Goal: Obtain resource: Download file/media

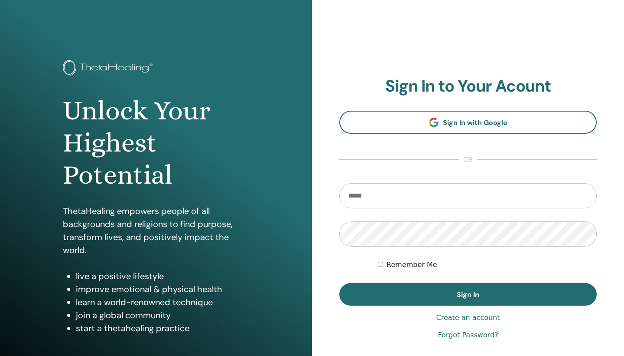
type input "**********"
click at [468, 294] on button "Sign In" at bounding box center [469, 294] width 258 height 23
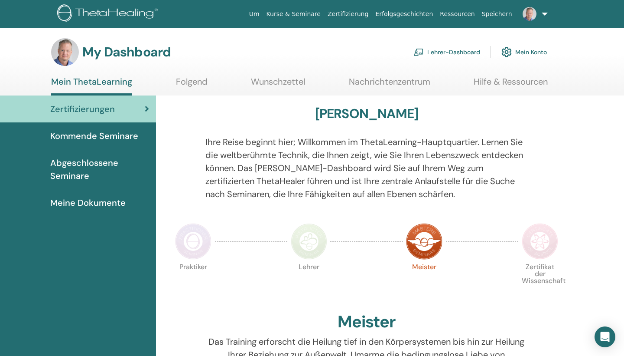
click at [440, 54] on link "Lehrer-Dashboard" at bounding box center [447, 51] width 67 height 19
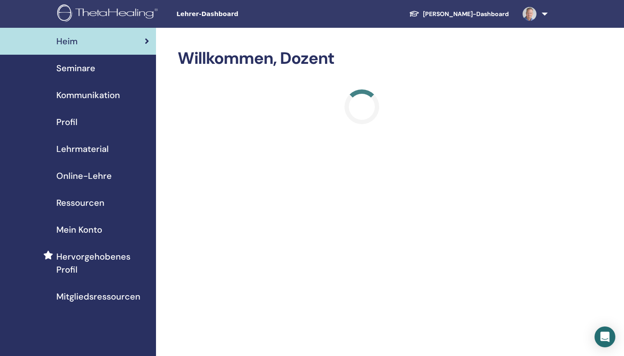
click at [87, 201] on span "Ressourcen" at bounding box center [80, 202] width 48 height 13
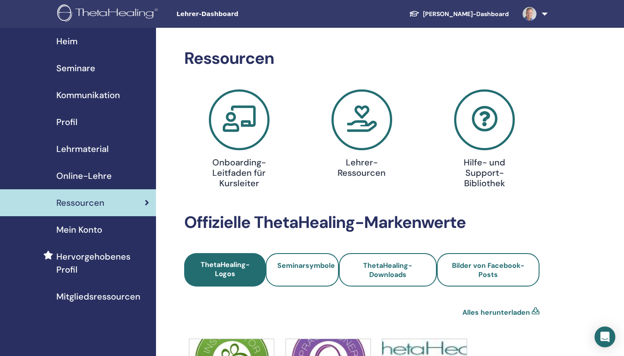
click at [106, 173] on span "Online-Lehre" at bounding box center [84, 175] width 56 height 13
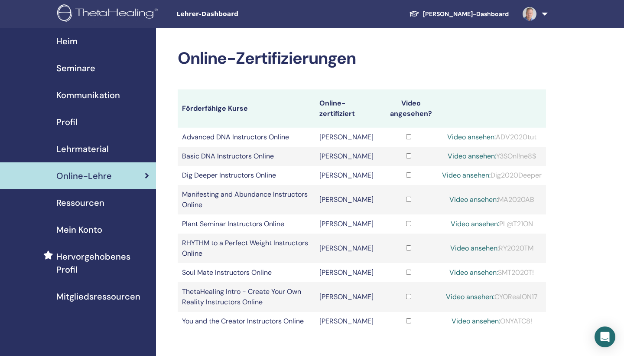
click at [107, 145] on span "Lehrmaterial" at bounding box center [82, 148] width 52 height 13
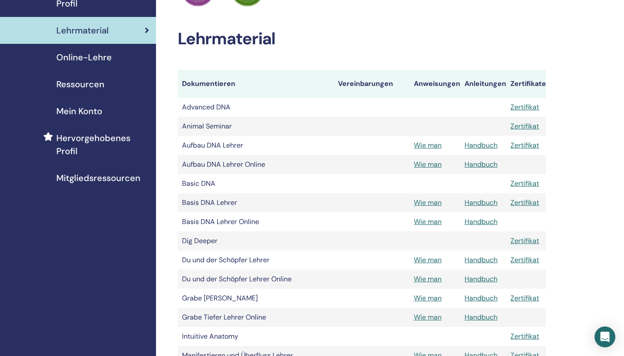
scroll to position [102, 0]
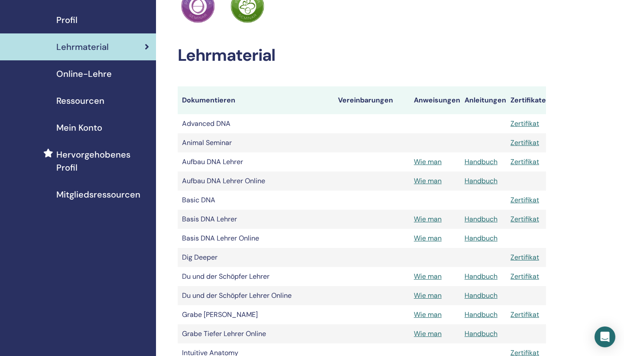
click at [475, 237] on link "Handbuch" at bounding box center [481, 237] width 33 height 9
